Goal: Task Accomplishment & Management: Complete application form

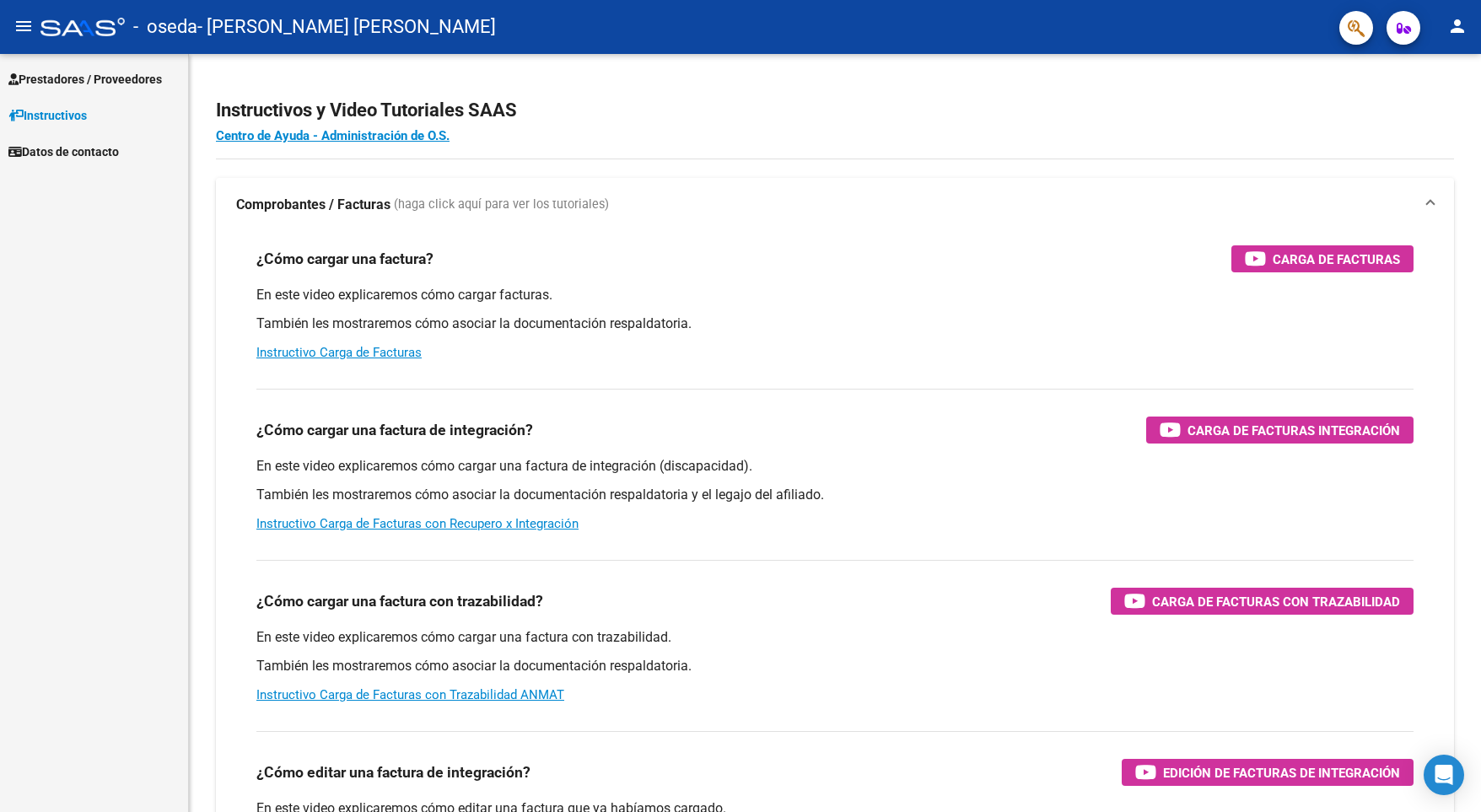
click at [142, 74] on span "Prestadores / Proveedores" at bounding box center [86, 79] width 154 height 18
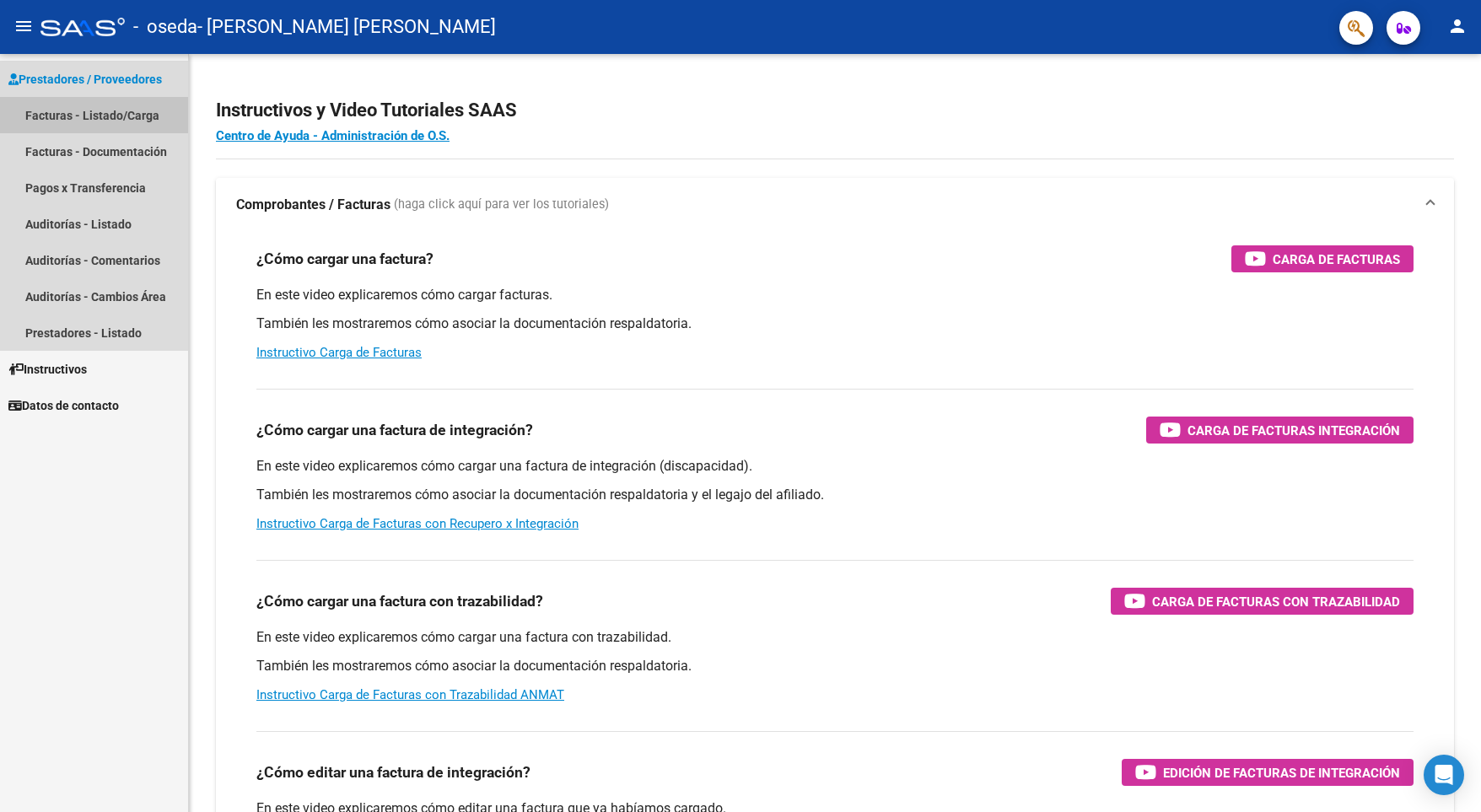
click at [153, 118] on link "Facturas - Listado/Carga" at bounding box center [94, 115] width 188 height 36
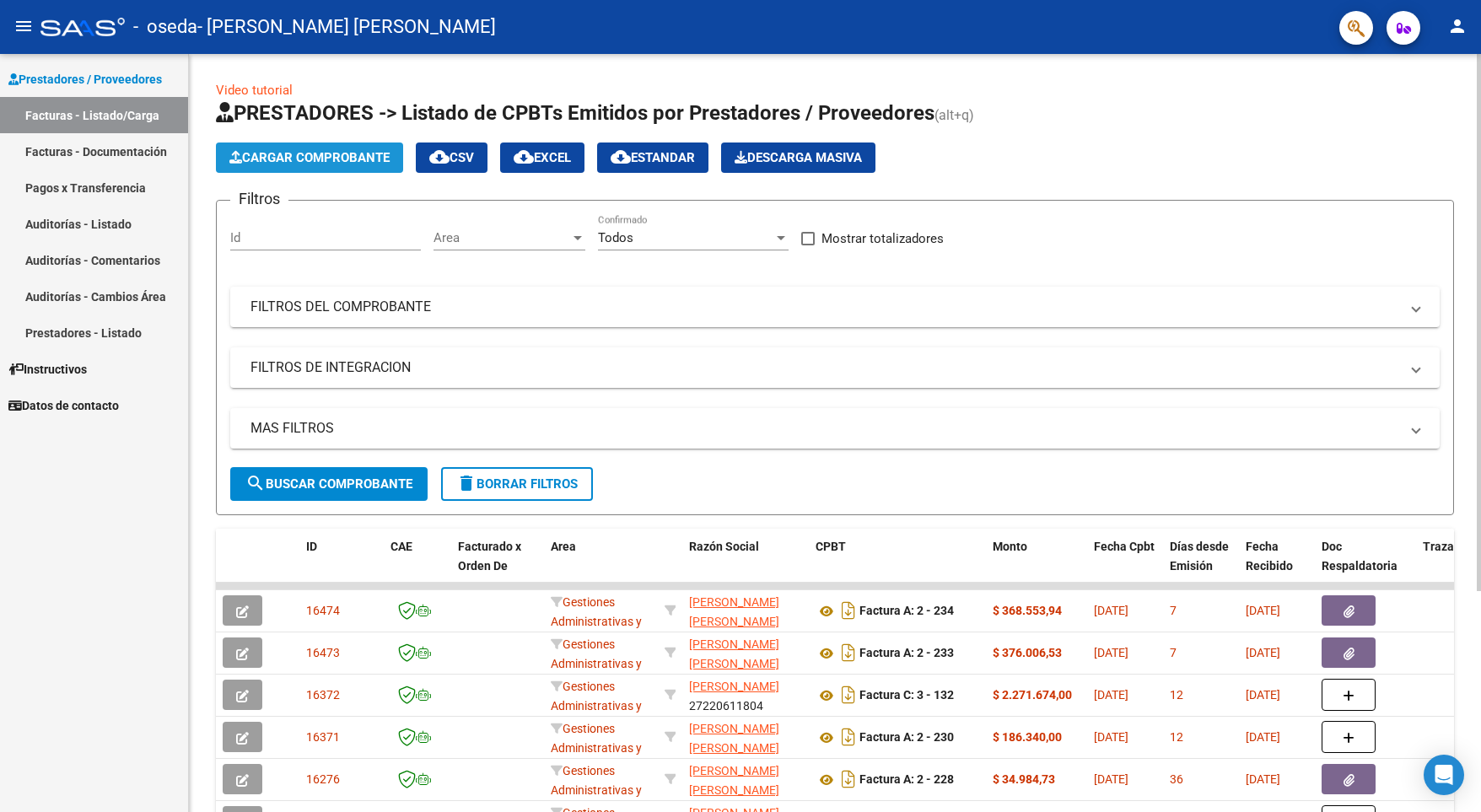
click at [363, 159] on span "Cargar Comprobante" at bounding box center [309, 157] width 160 height 15
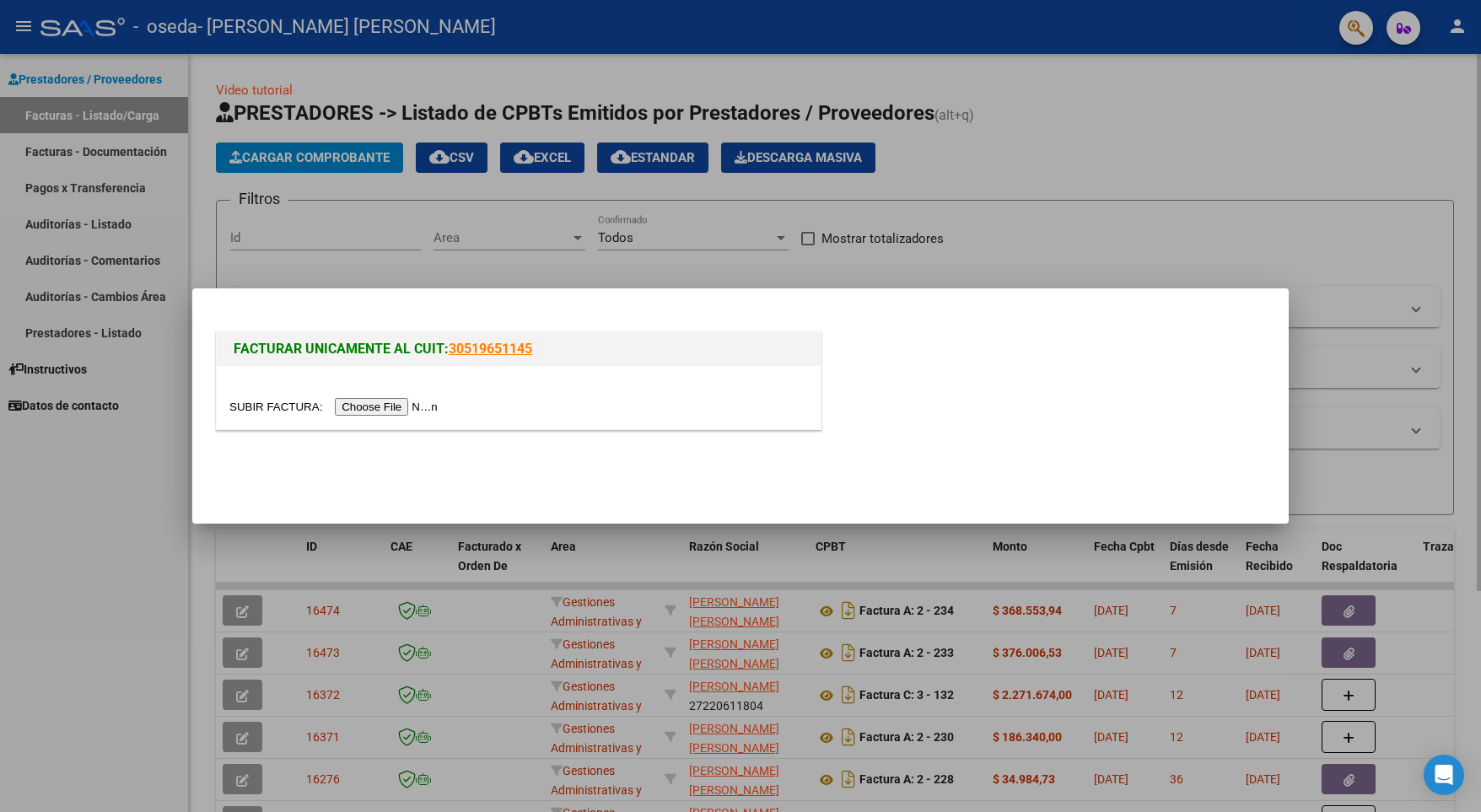
click at [417, 407] on input "file" at bounding box center [336, 406] width 213 height 17
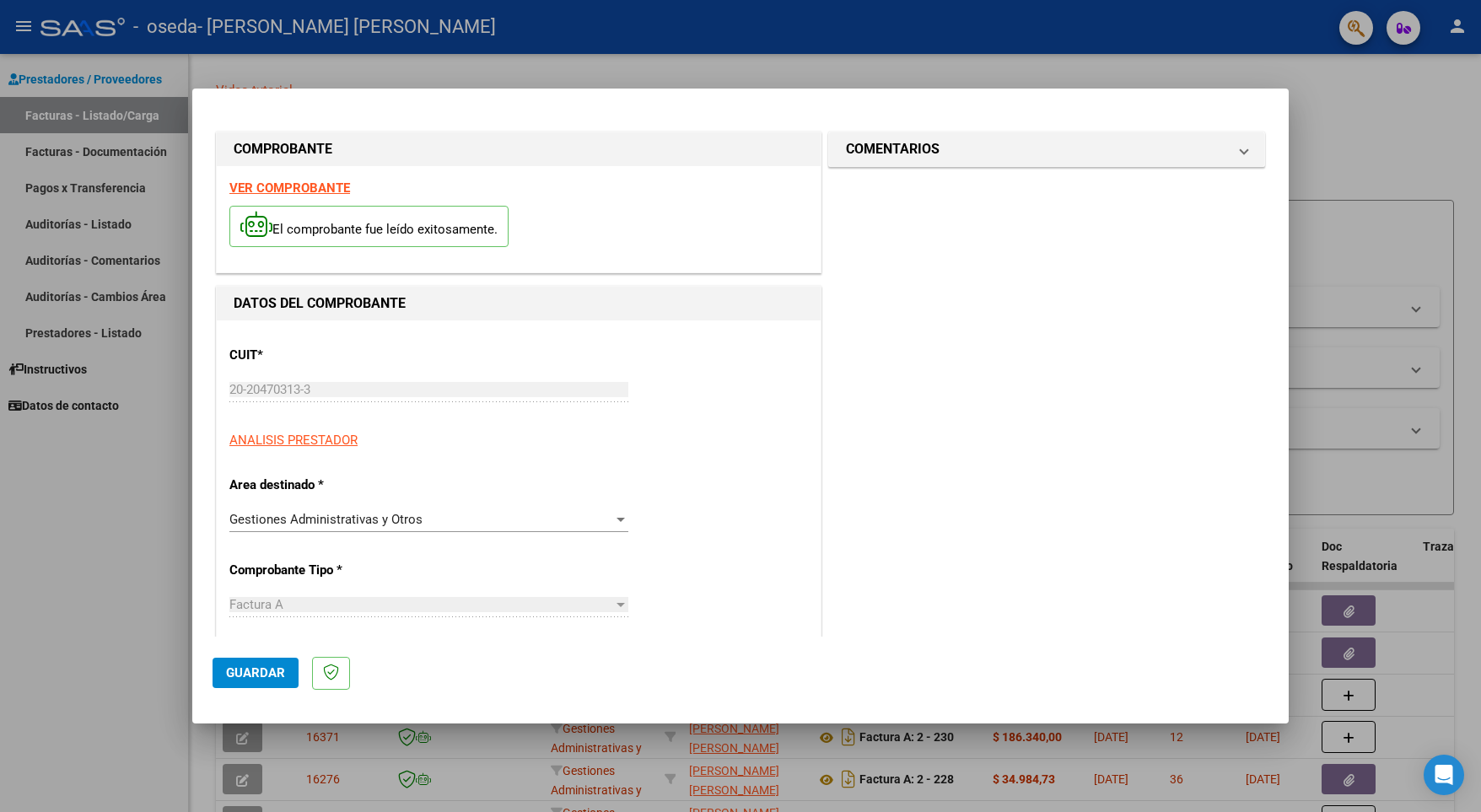
click at [244, 676] on span "Guardar" at bounding box center [255, 672] width 59 height 15
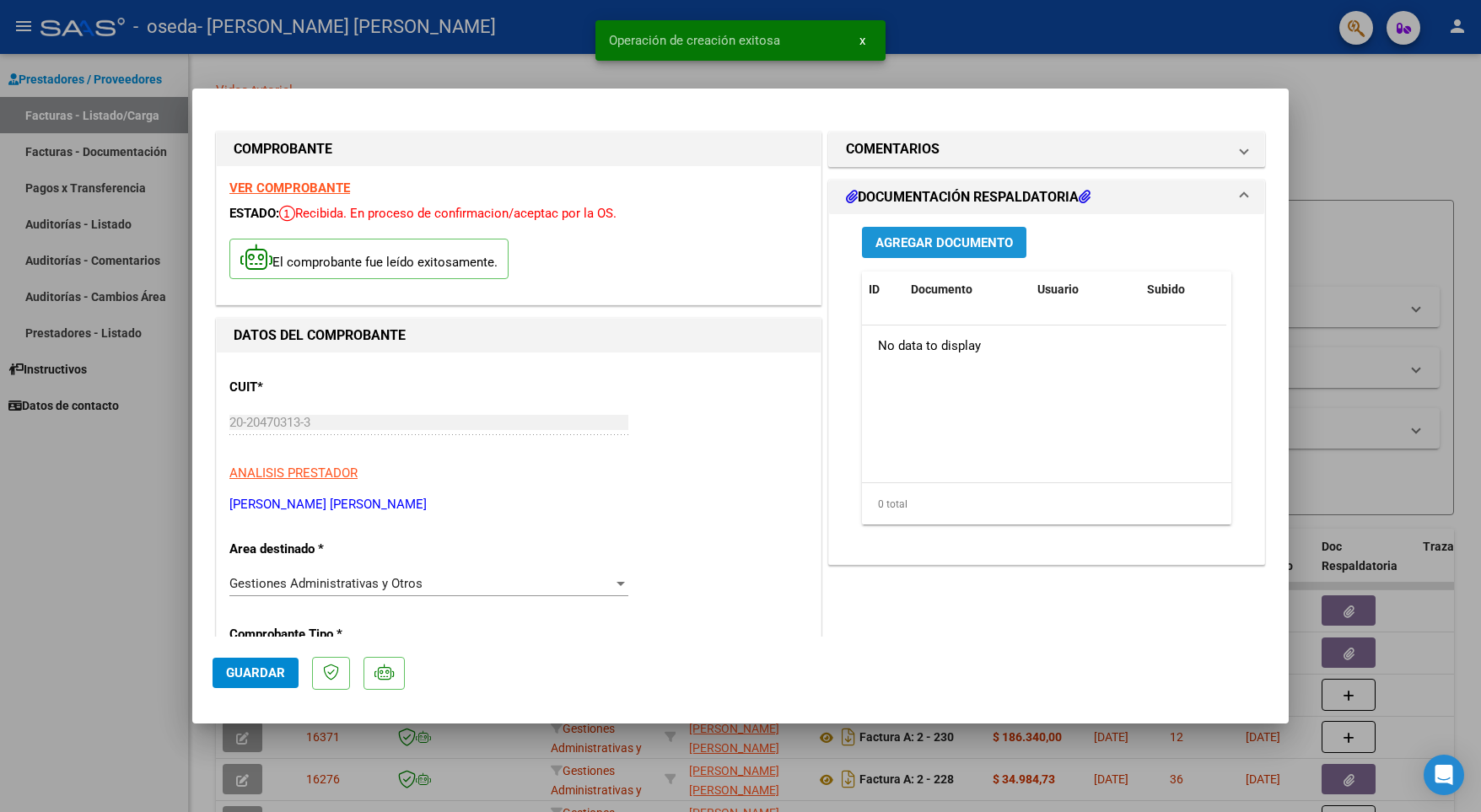
click at [988, 235] on span "Agregar Documento" at bounding box center [943, 242] width 137 height 15
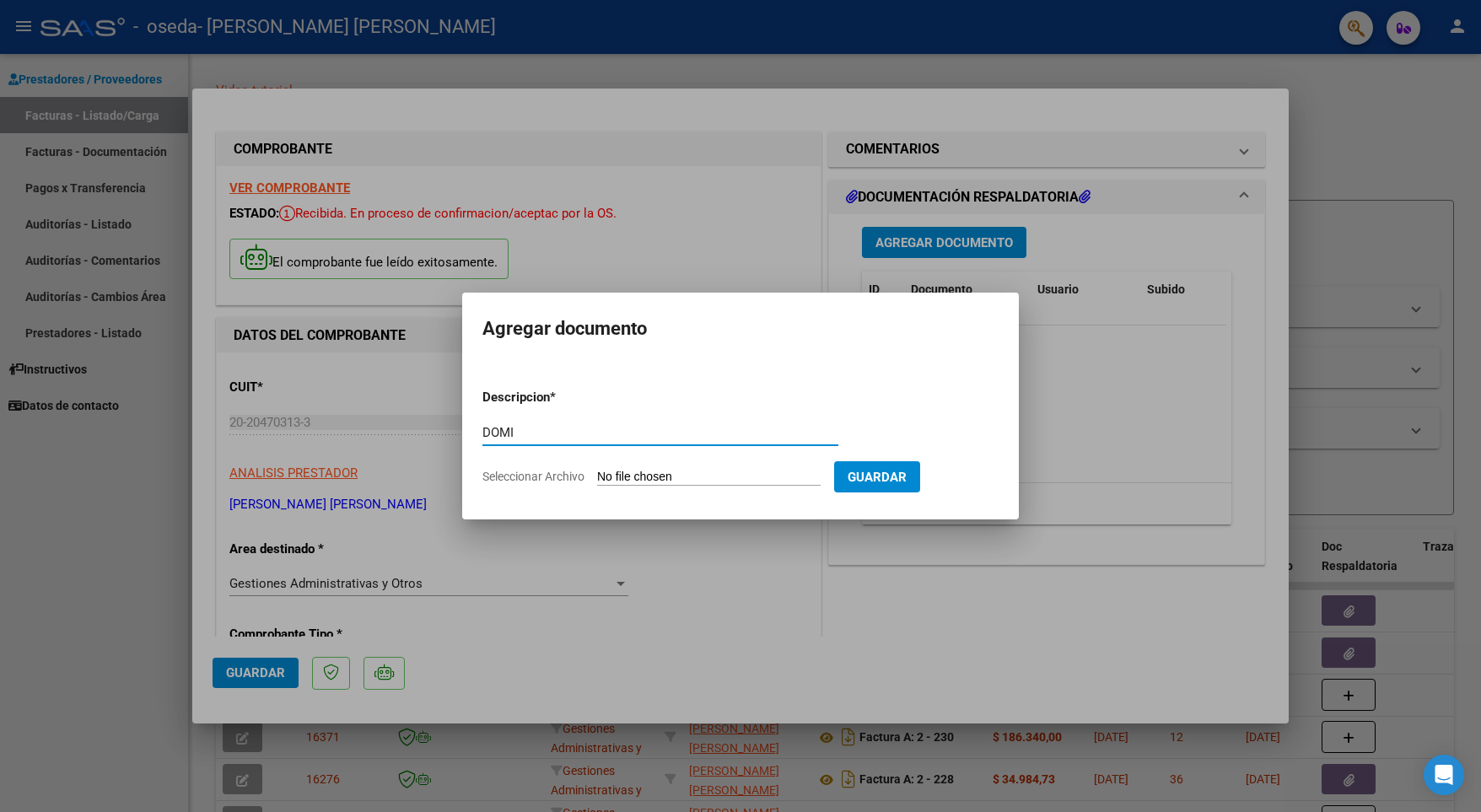
type input "DOMI"
click at [728, 481] on input "Seleccionar Archivo" at bounding box center [709, 477] width 224 height 16
type input "C:\fakepath\PHOTO-2025-08-13-15-38-44.jpg"
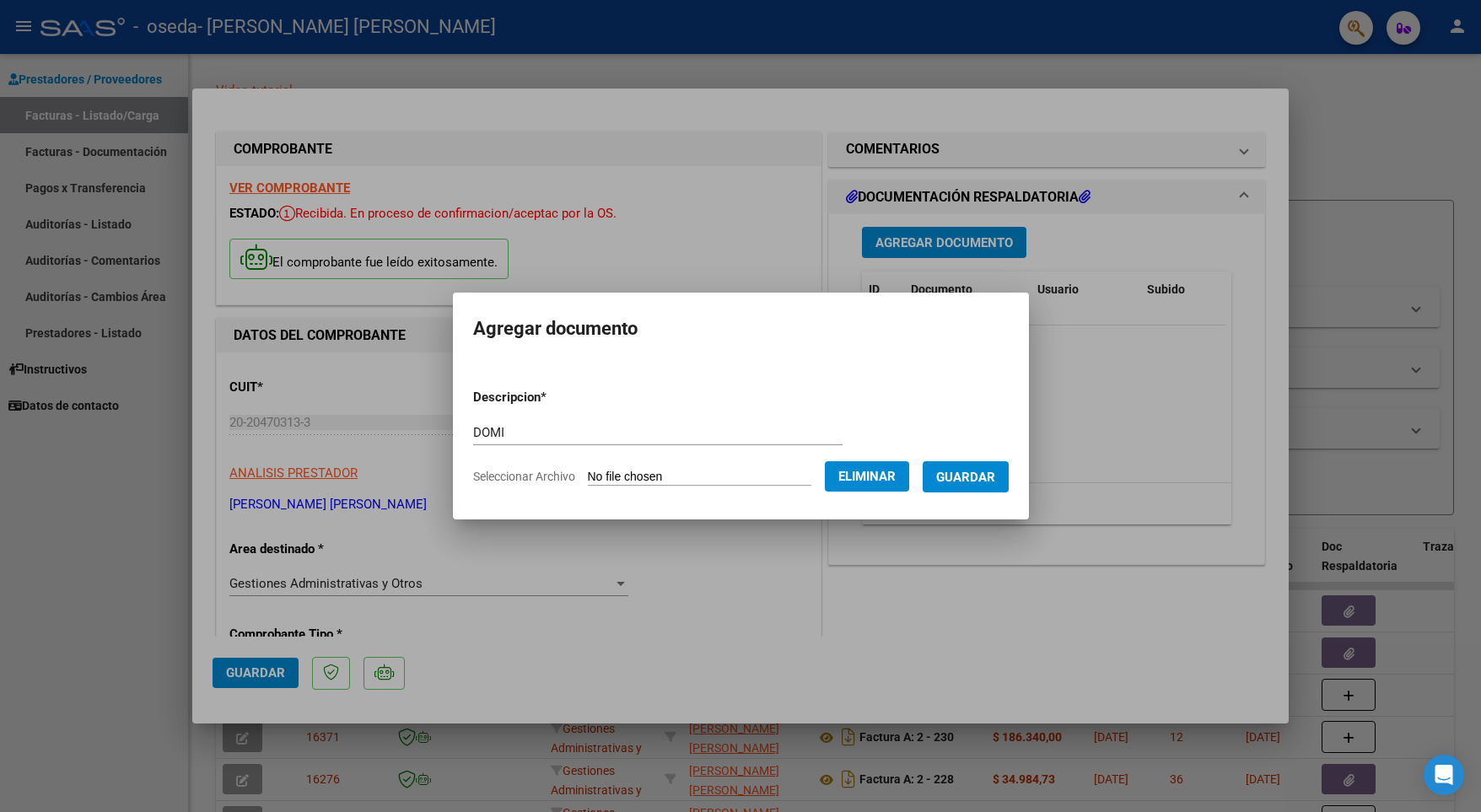
click at [560, 435] on input "DOMI" at bounding box center [657, 432] width 369 height 15
type input "[PERSON_NAME] COMPROBANTE PAGO JUICIO"
click at [986, 479] on span "Guardar" at bounding box center [966, 476] width 59 height 15
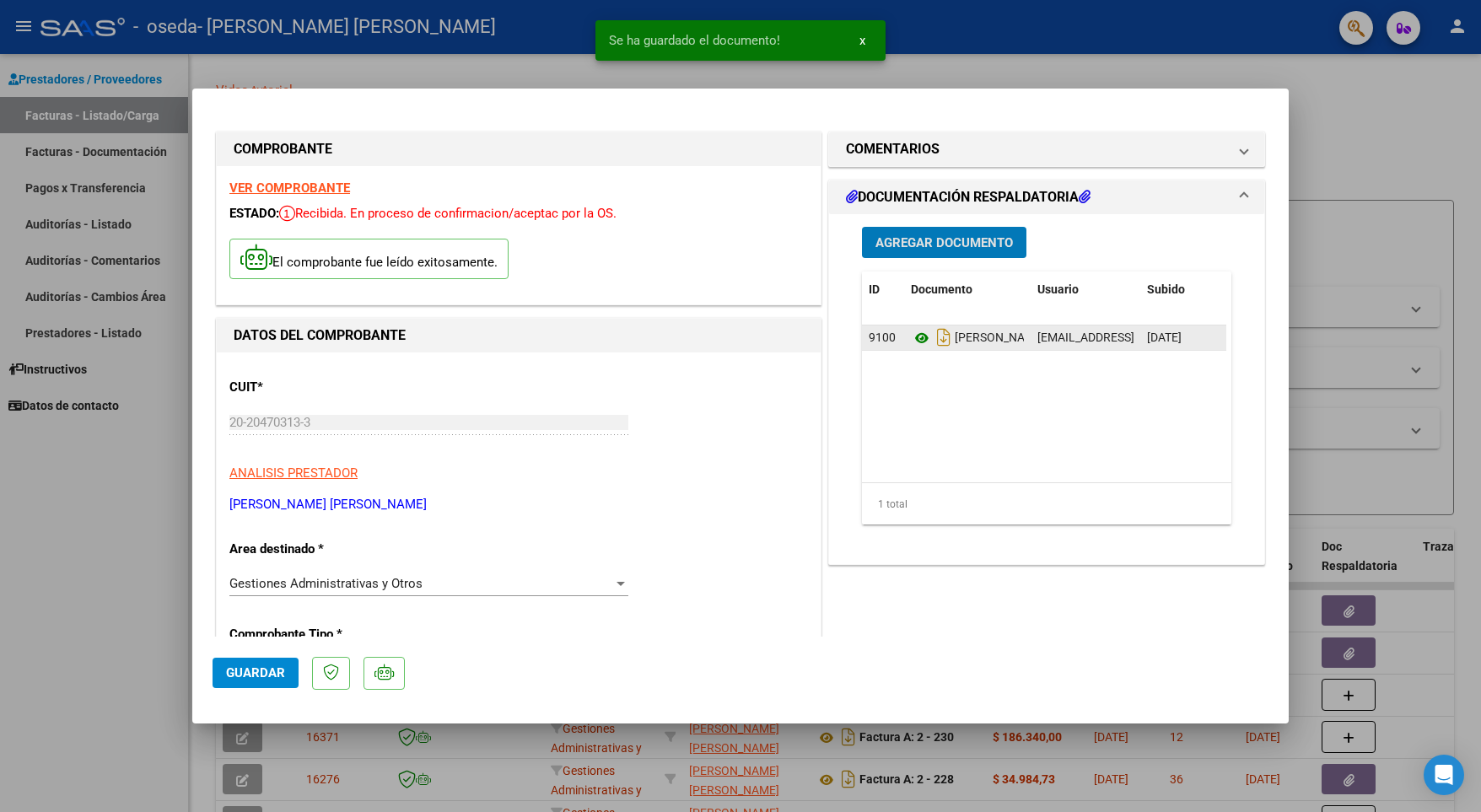
click at [912, 337] on icon at bounding box center [921, 337] width 22 height 20
